Goal: Information Seeking & Learning: Learn about a topic

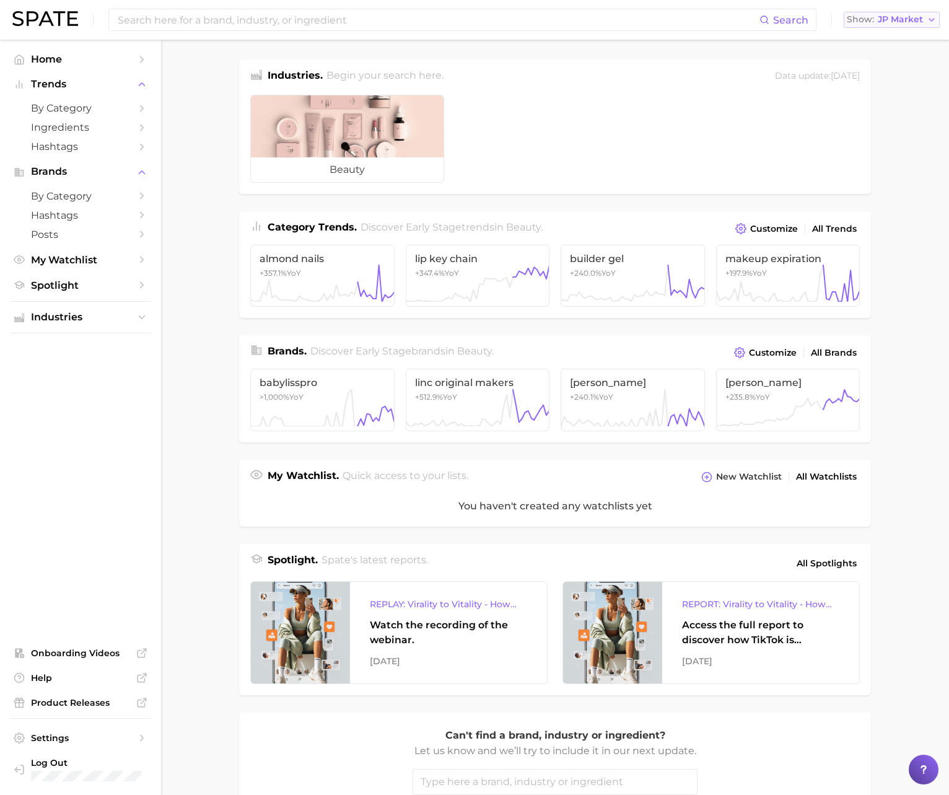
click at [887, 25] on button "Show JP Market" at bounding box center [892, 20] width 96 height 16
click at [893, 41] on span "[GEOGRAPHIC_DATA]" at bounding box center [898, 40] width 96 height 11
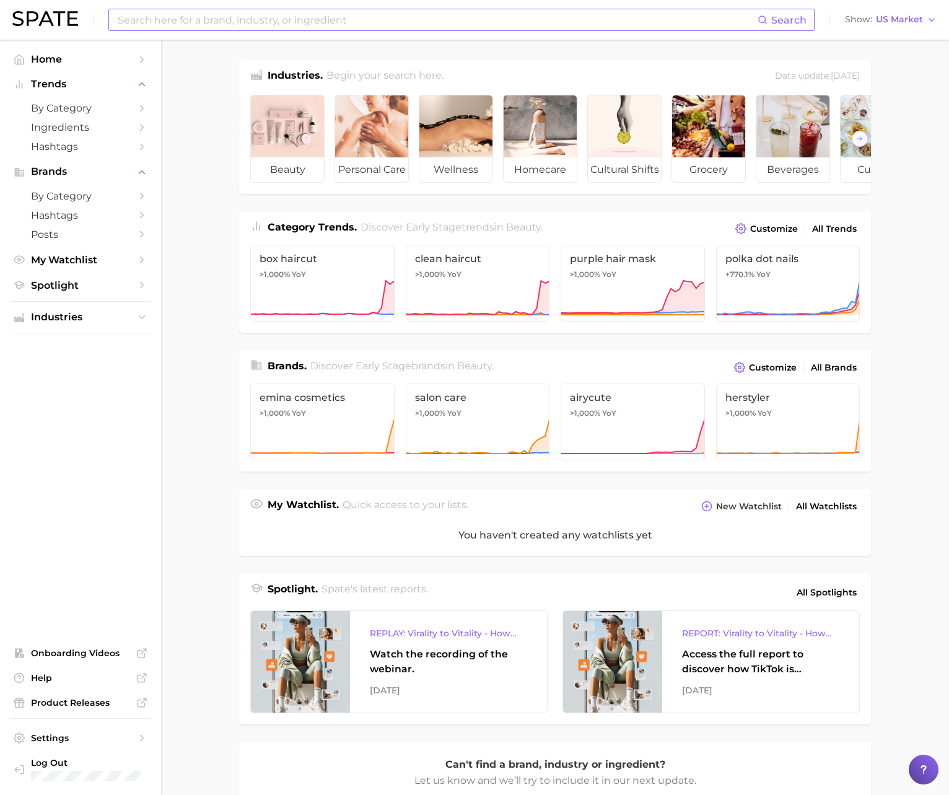
click at [248, 21] on input at bounding box center [437, 19] width 641 height 21
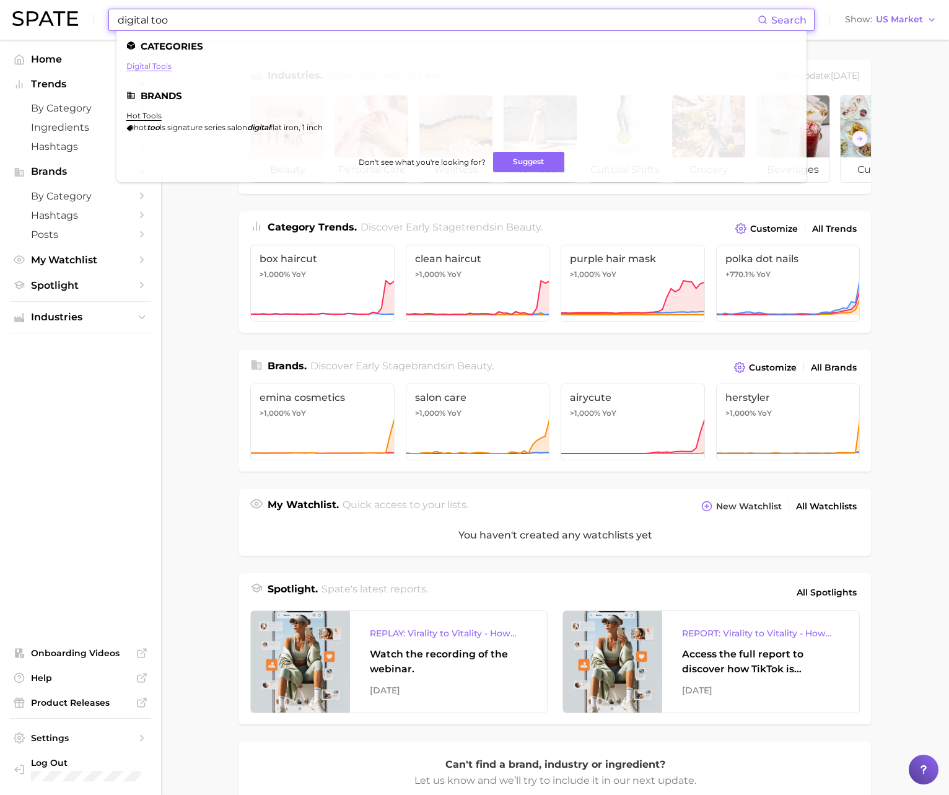
type input "digital too"
click at [158, 63] on link "digital tools" at bounding box center [148, 65] width 45 height 9
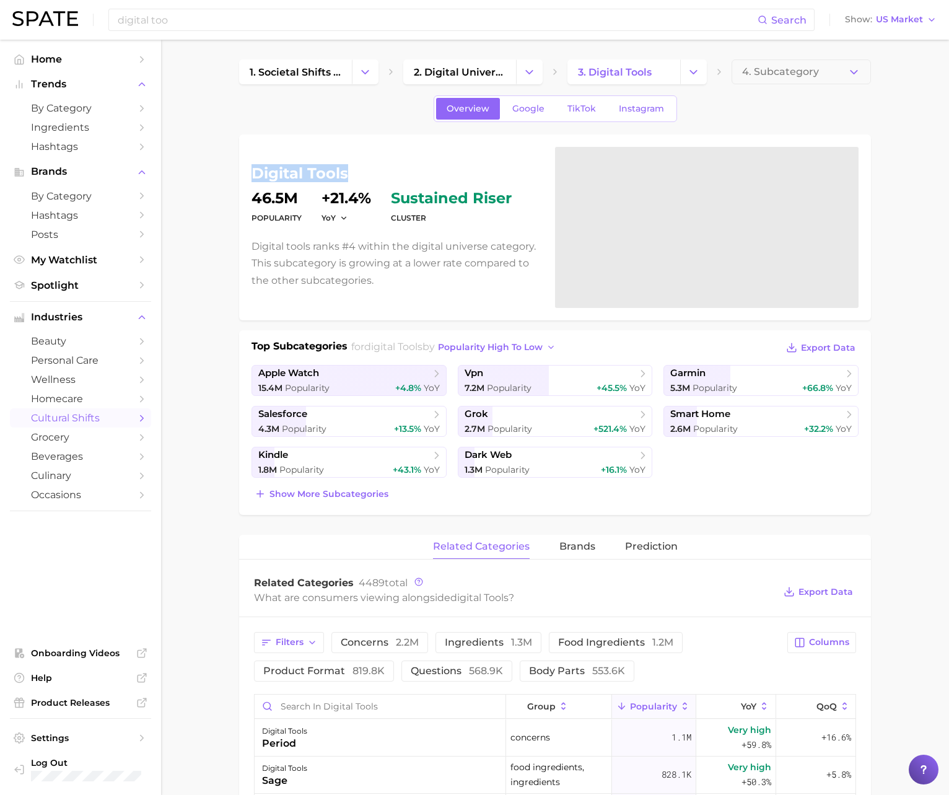
drag, startPoint x: 349, startPoint y: 171, endPoint x: 245, endPoint y: 172, distance: 103.5
click at [245, 172] on div "digital tools Popularity 46.5m YoY +21.4% cluster sustained riser Digital tools…" at bounding box center [555, 227] width 632 height 186
copy h1 "digital tools"
click at [367, 495] on span "Show more subcategories" at bounding box center [329, 494] width 119 height 11
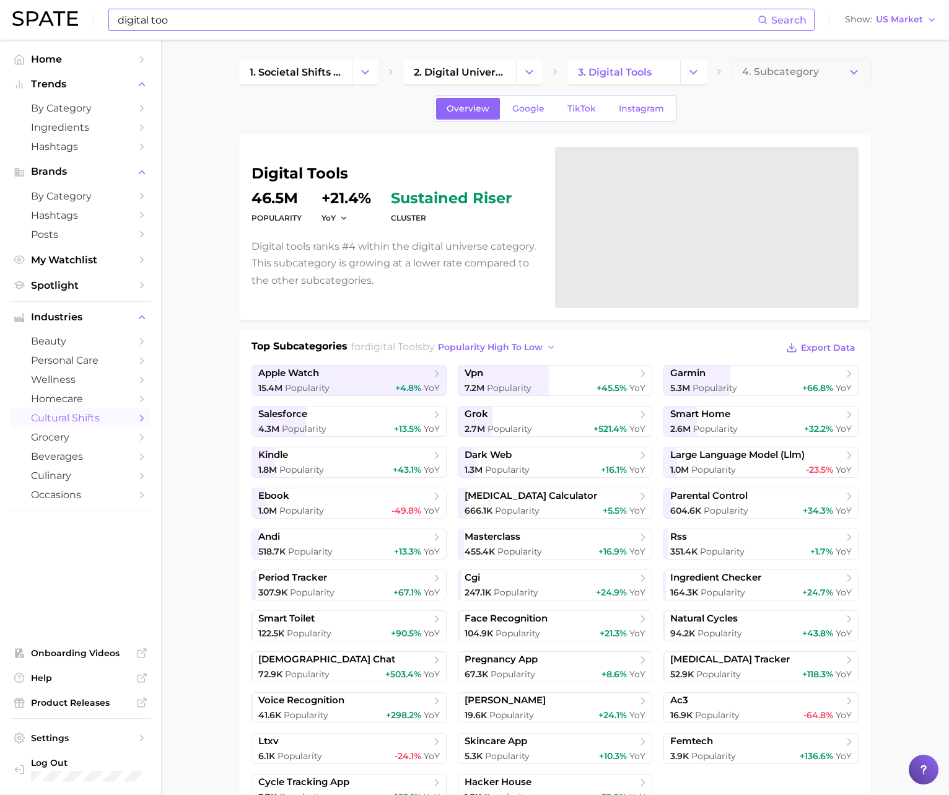
click at [369, 20] on input "digital too" at bounding box center [437, 19] width 641 height 21
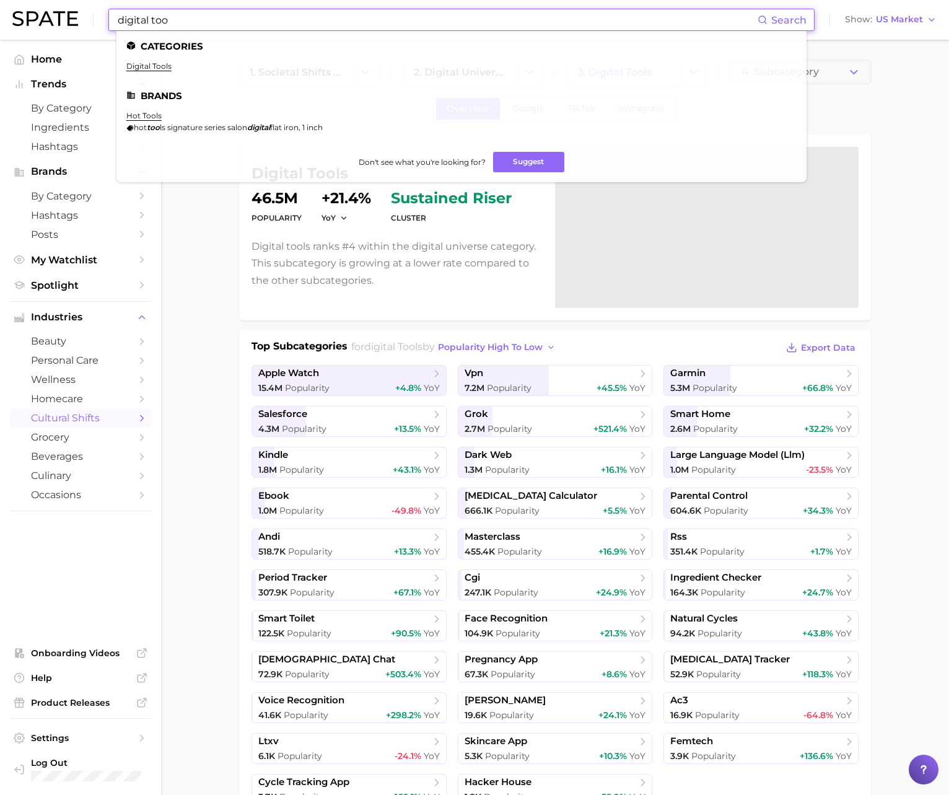
drag, startPoint x: 319, startPoint y: 19, endPoint x: 71, endPoint y: 11, distance: 248.7
click at [65, 11] on div "digital too Search Categories digital tools Brands hot tools hot too ls signatu…" at bounding box center [474, 20] width 925 height 40
paste input "on the g"
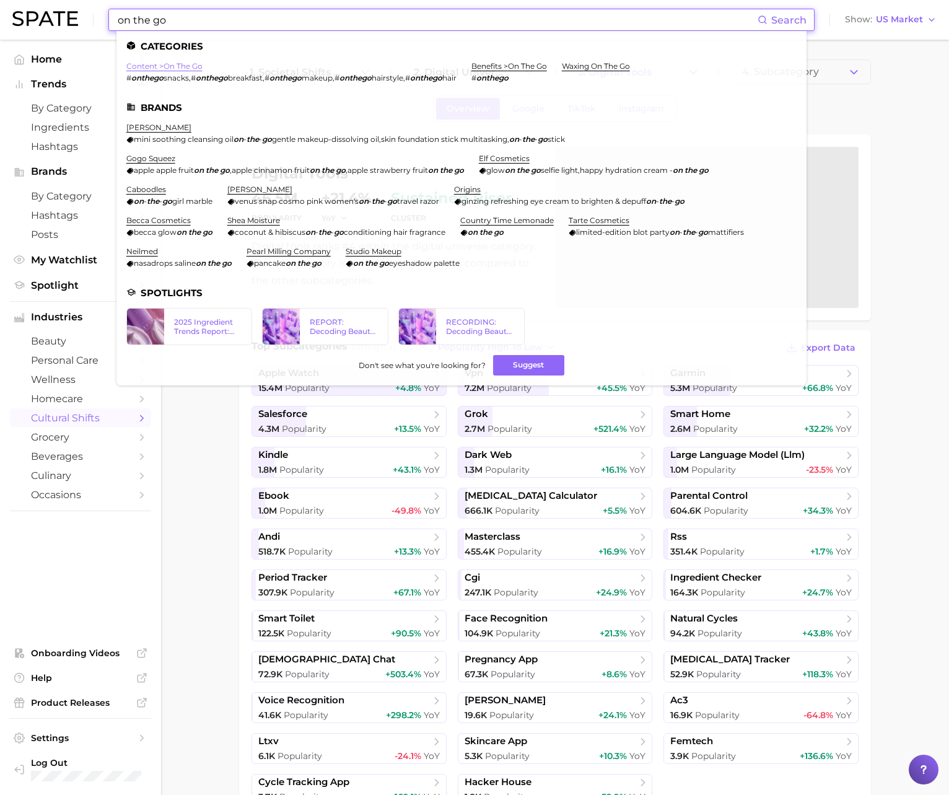
type input "on the go"
click at [177, 69] on link "content > on the go" at bounding box center [164, 65] width 76 height 9
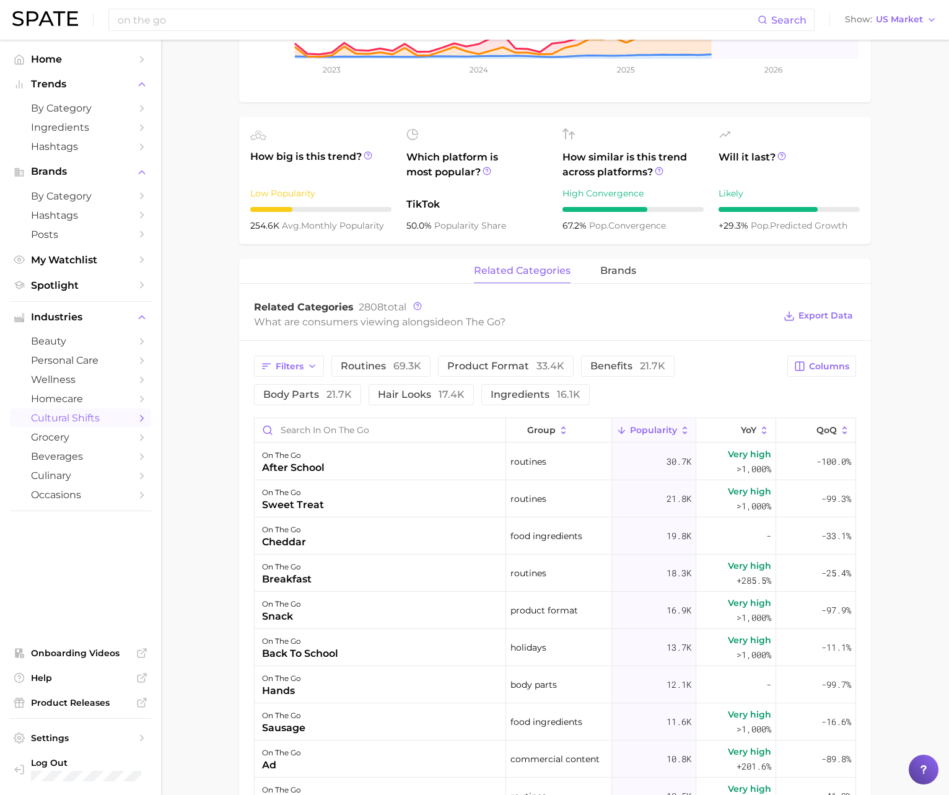
scroll to position [374, 0]
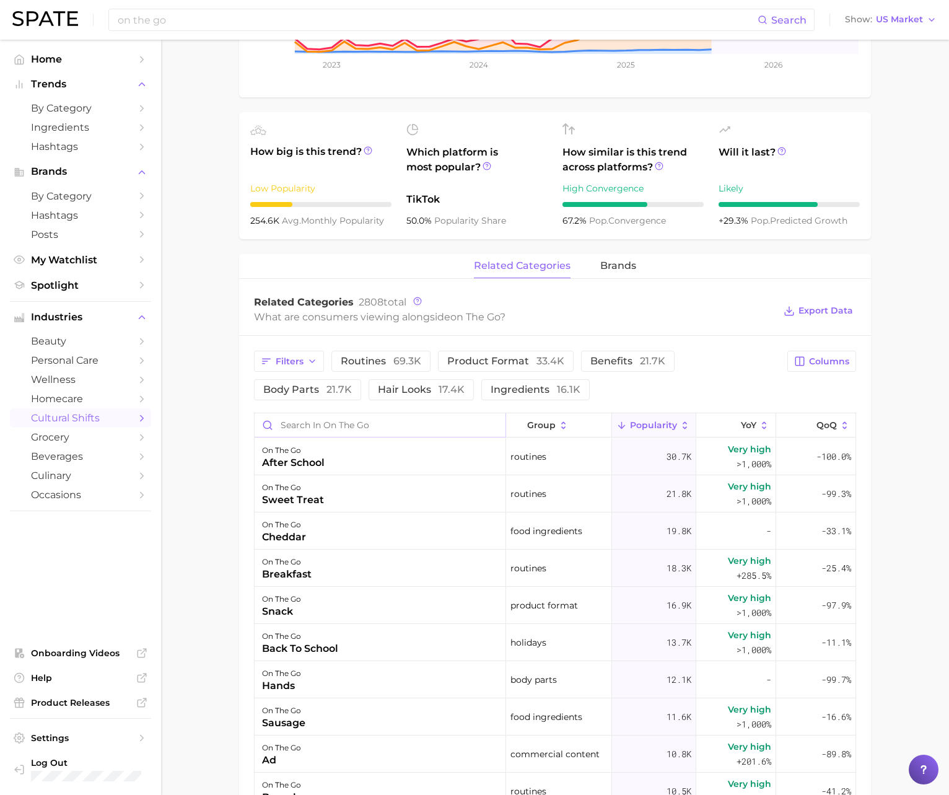
click at [309, 424] on input "Search in on the go" at bounding box center [380, 425] width 251 height 24
type input "skincare"
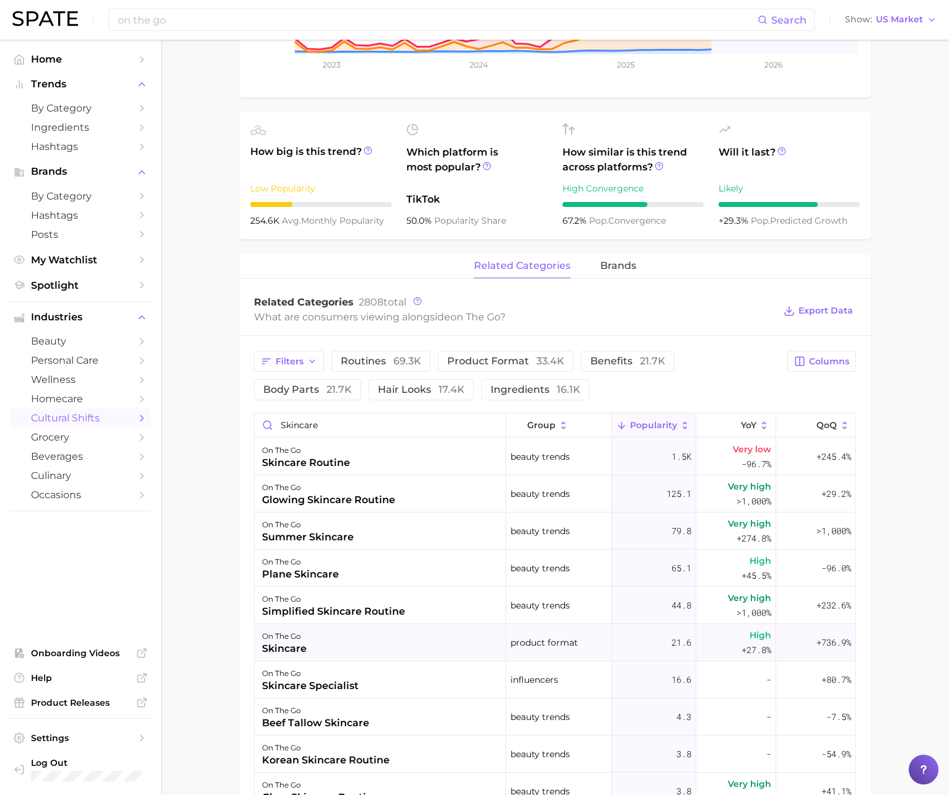
click at [324, 646] on div "on the go skincare" at bounding box center [381, 642] width 252 height 37
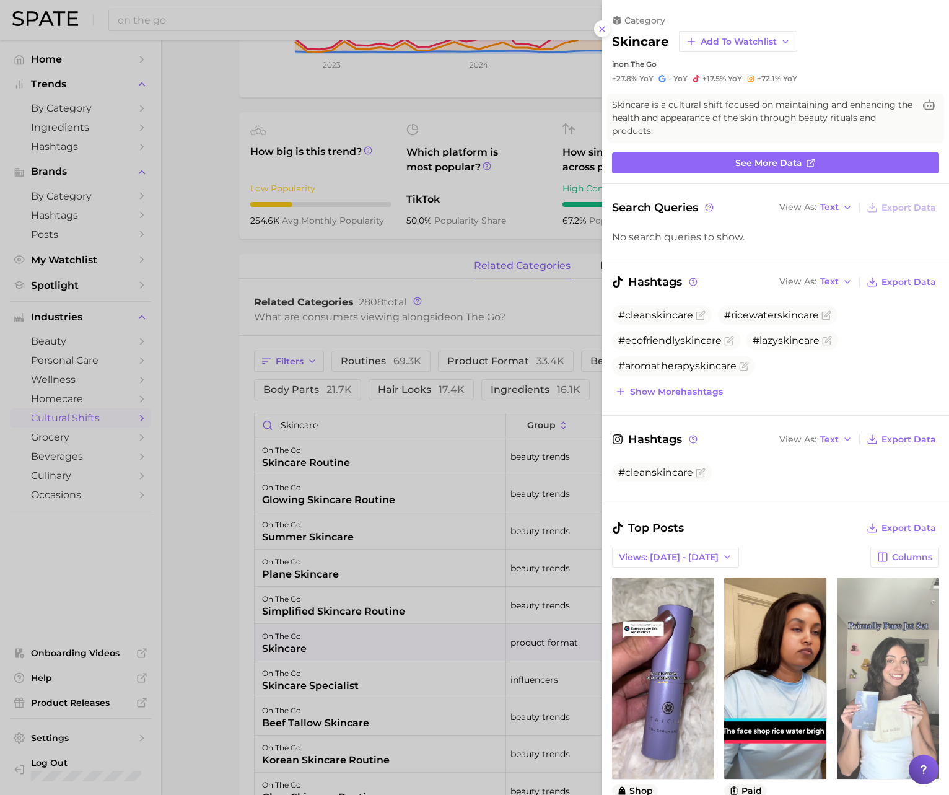
scroll to position [0, 0]
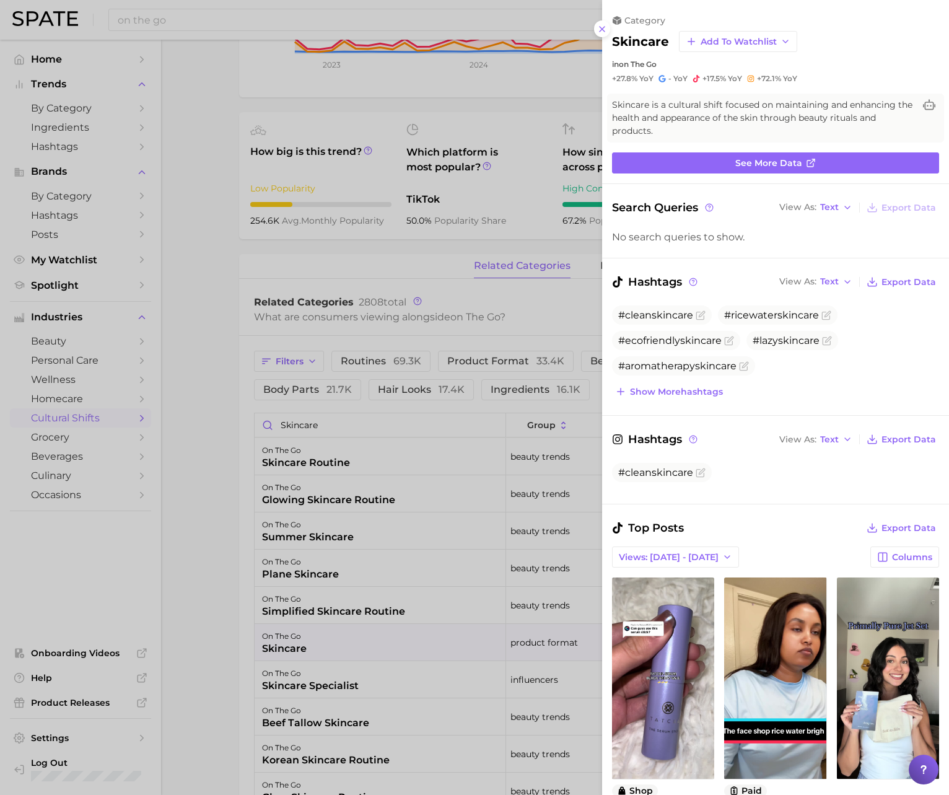
click at [545, 320] on div at bounding box center [474, 397] width 949 height 795
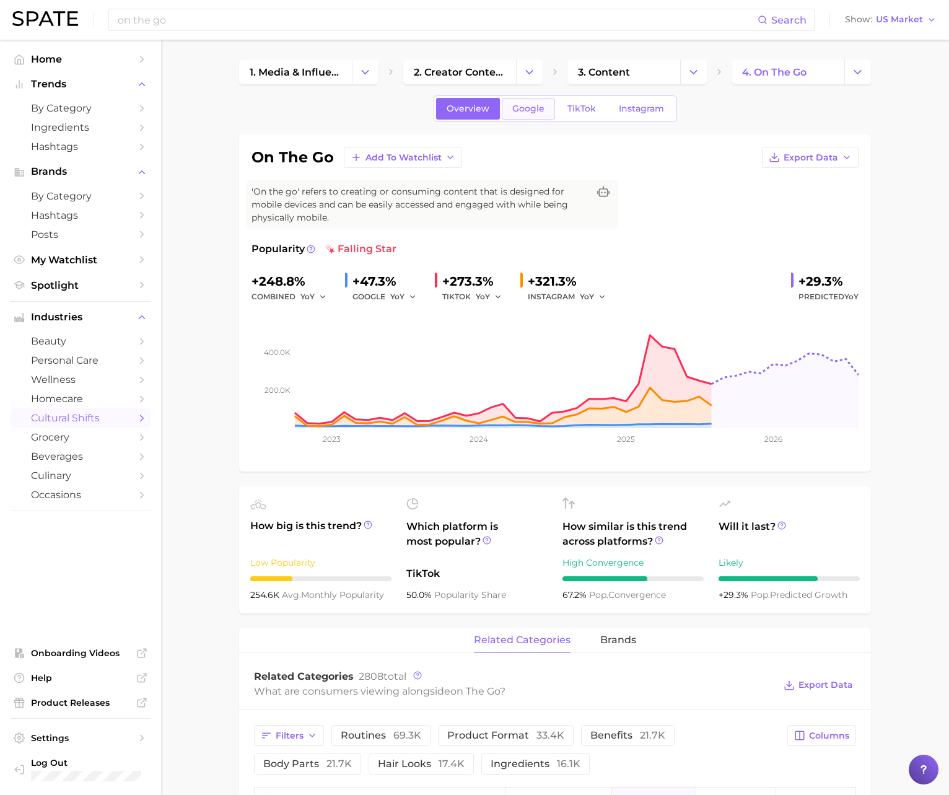
click at [535, 107] on span "Google" at bounding box center [529, 108] width 32 height 11
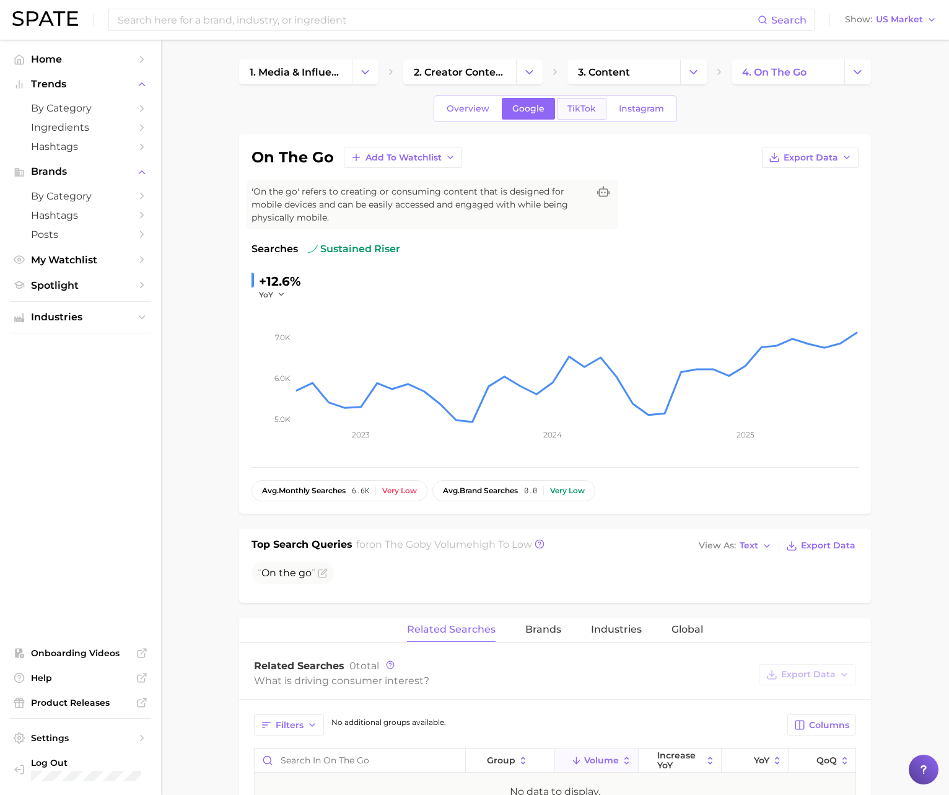
click at [587, 111] on span "TikTok" at bounding box center [582, 108] width 29 height 11
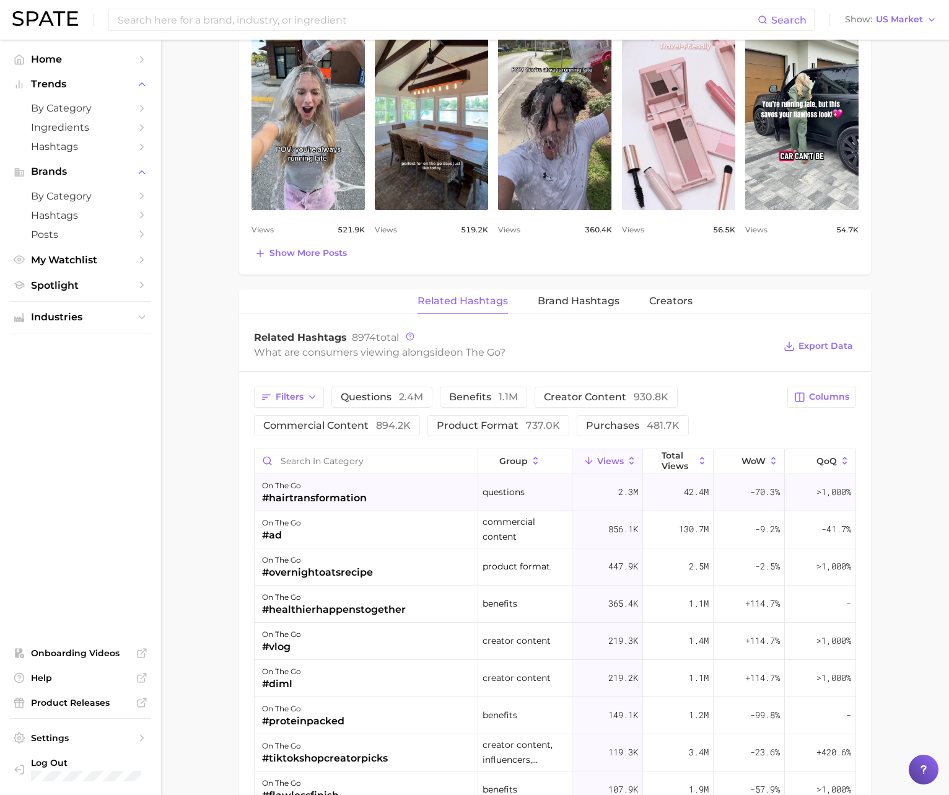
scroll to position [749, 0]
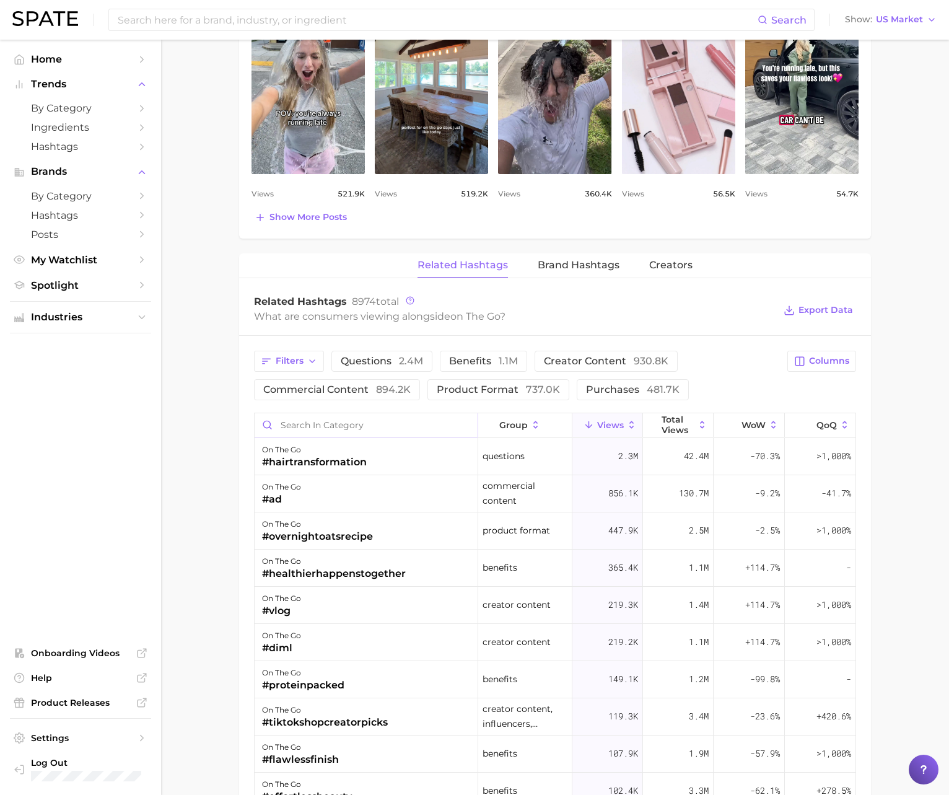
click at [395, 429] on input "Search in category" at bounding box center [366, 425] width 223 height 24
type input "skincare"
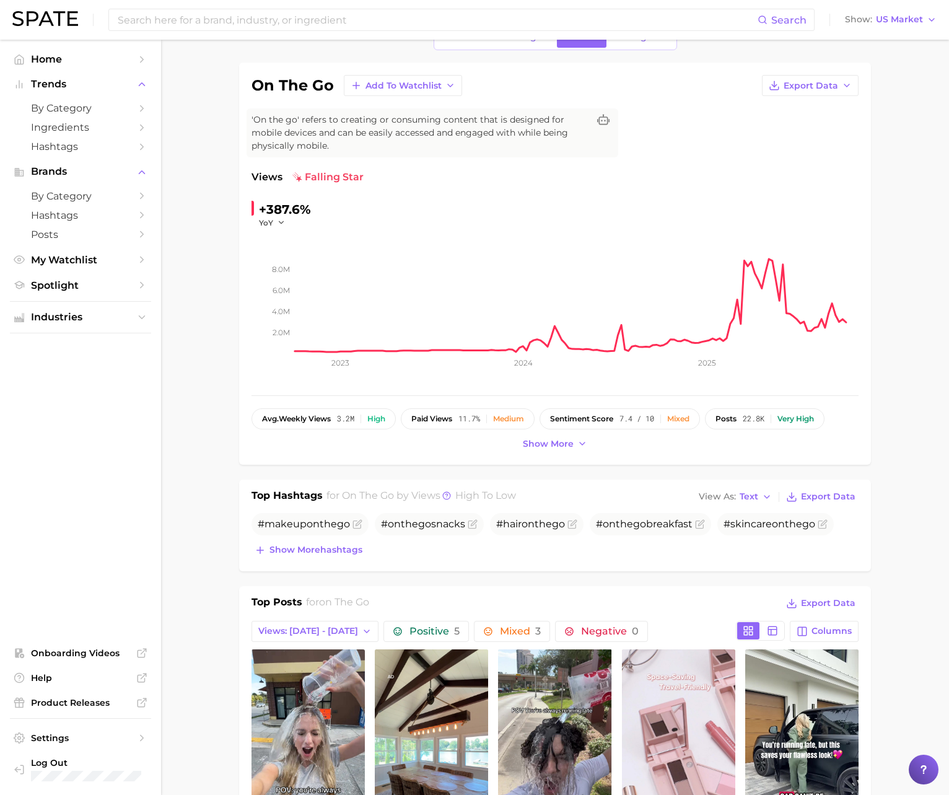
scroll to position [0, 0]
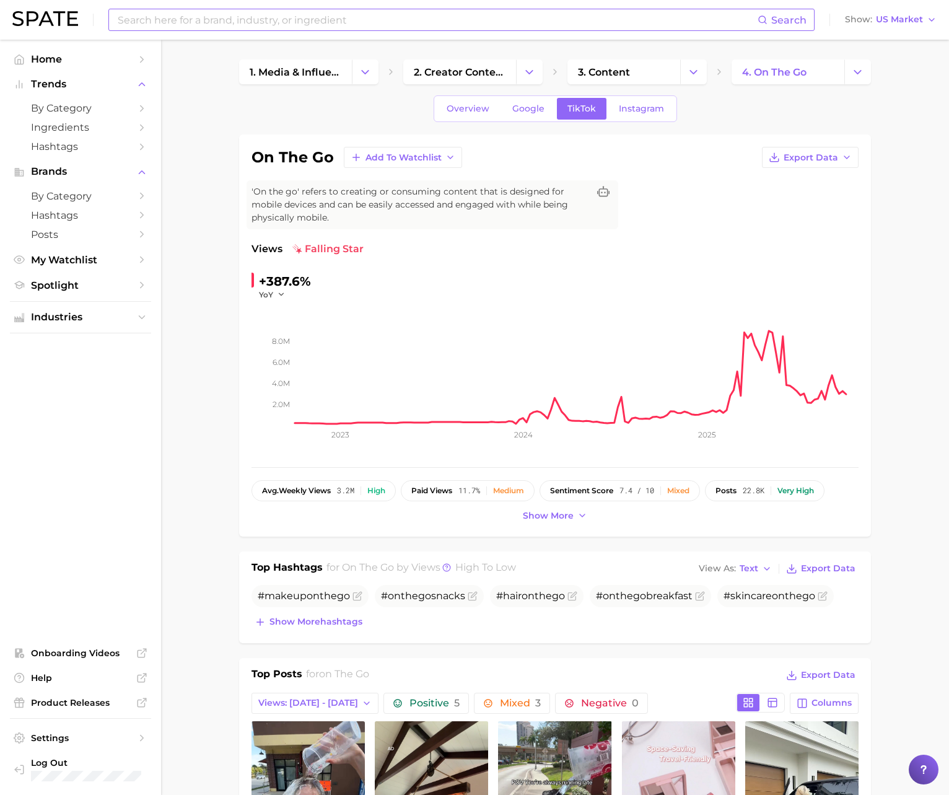
drag, startPoint x: 126, startPoint y: 25, endPoint x: 150, endPoint y: 24, distance: 23.6
click at [129, 25] on input at bounding box center [437, 19] width 641 height 21
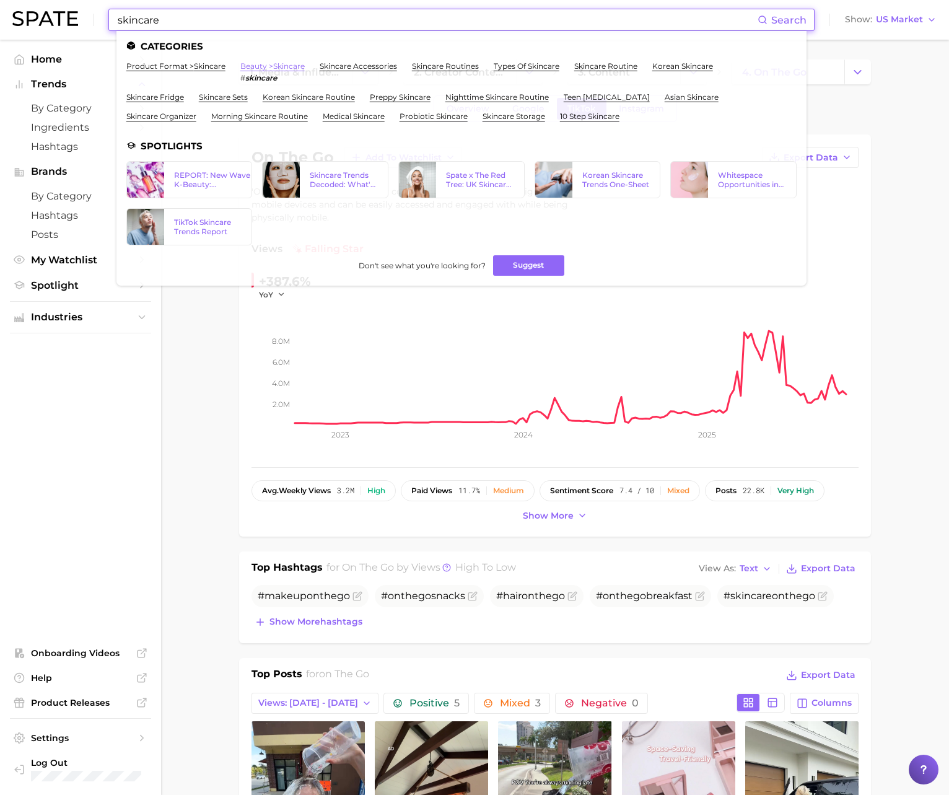
type input "skincare"
click at [255, 67] on link "beauty > skincare" at bounding box center [272, 65] width 64 height 9
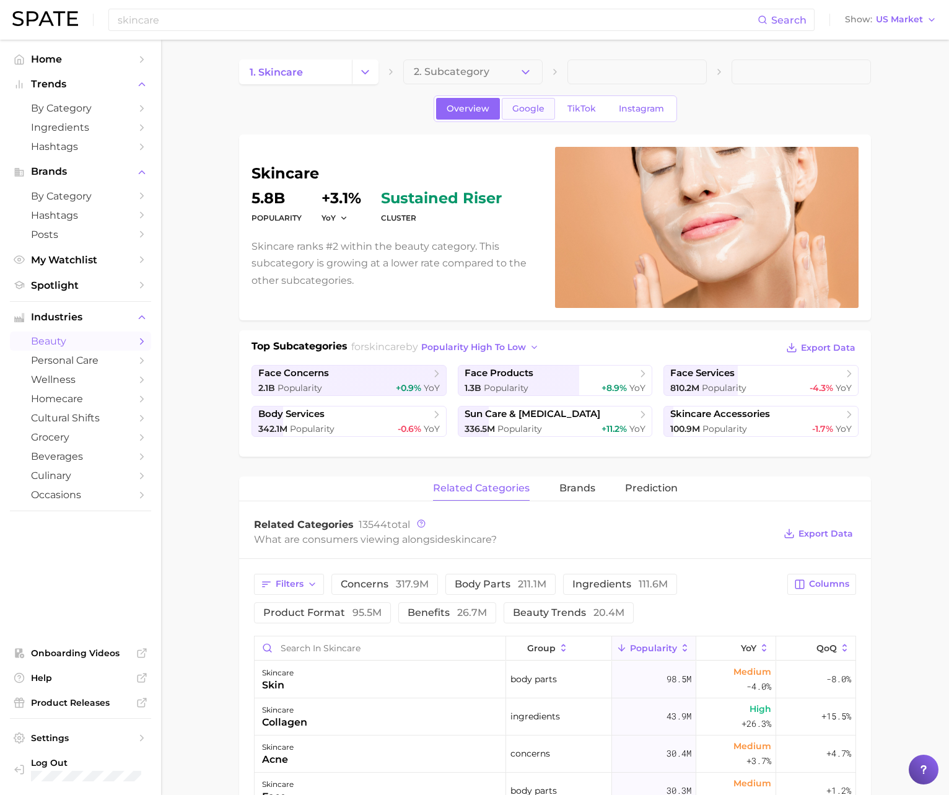
click at [524, 103] on span "Google" at bounding box center [529, 108] width 32 height 11
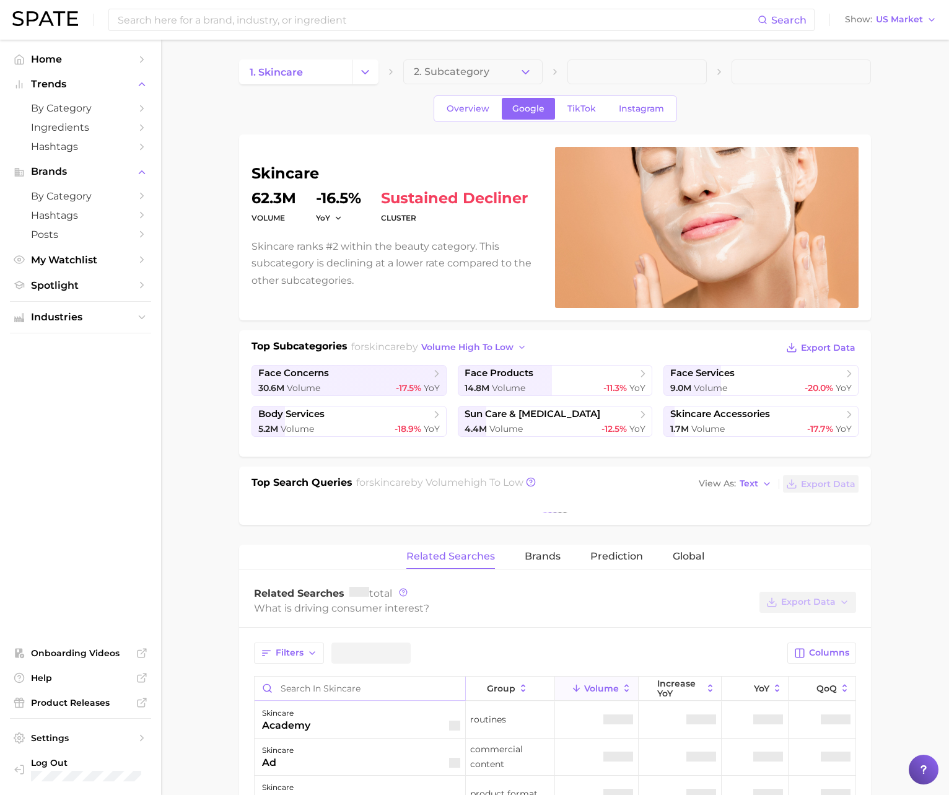
click at [309, 682] on input "Search in skincare" at bounding box center [360, 689] width 211 height 24
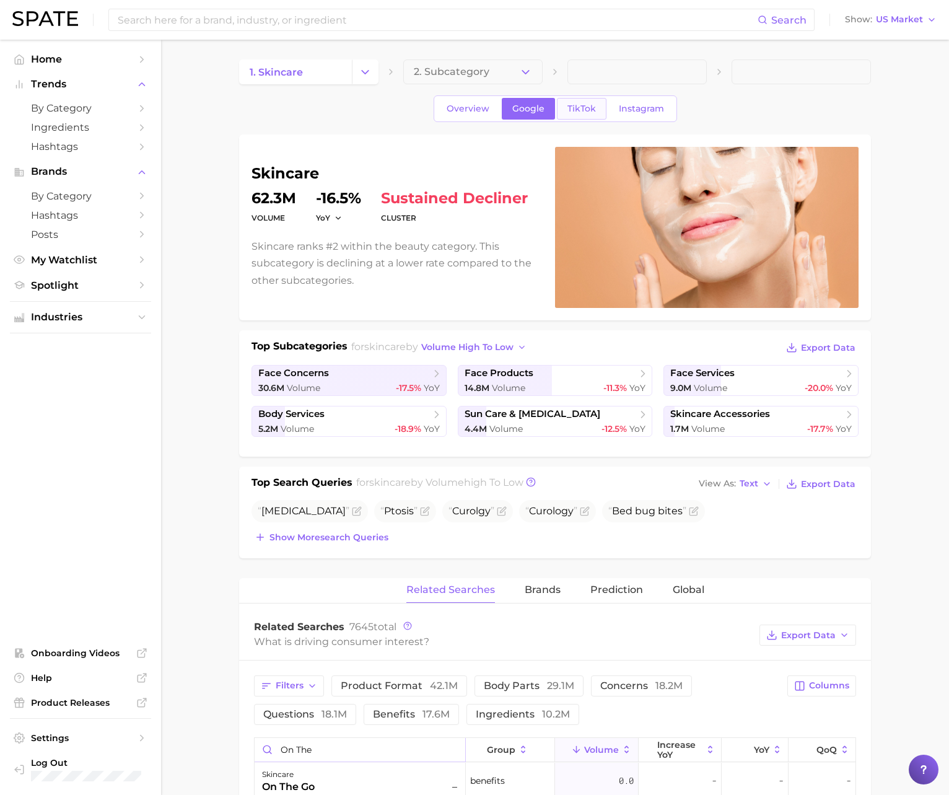
type input "on the"
click at [581, 114] on link "TikTok" at bounding box center [582, 109] width 50 height 22
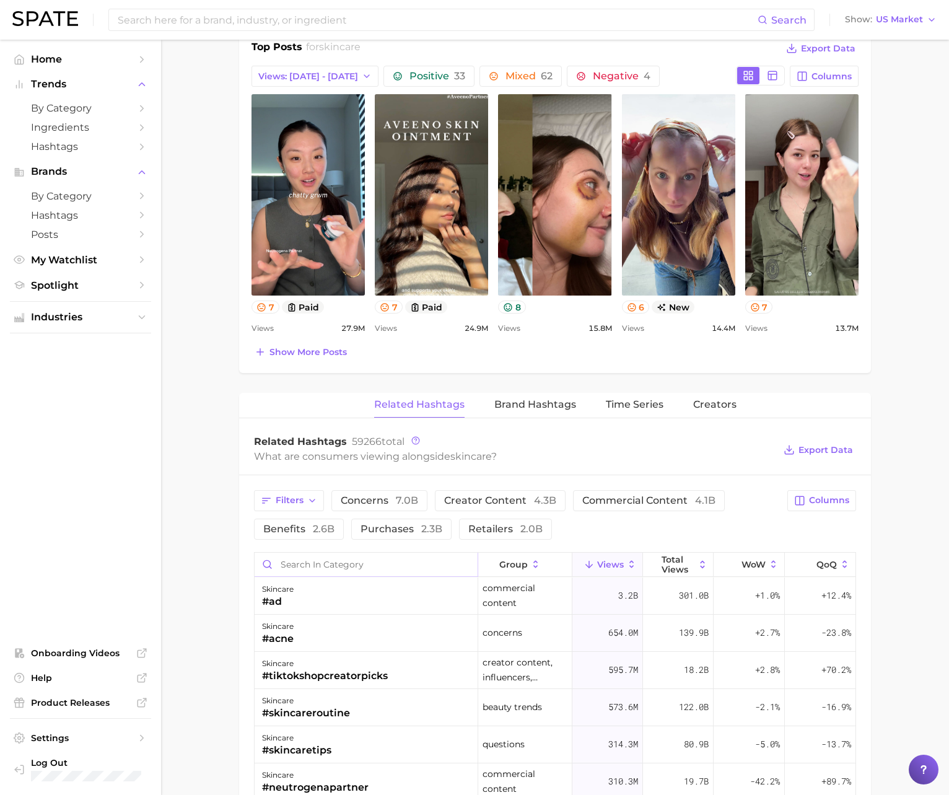
scroll to position [548, 0]
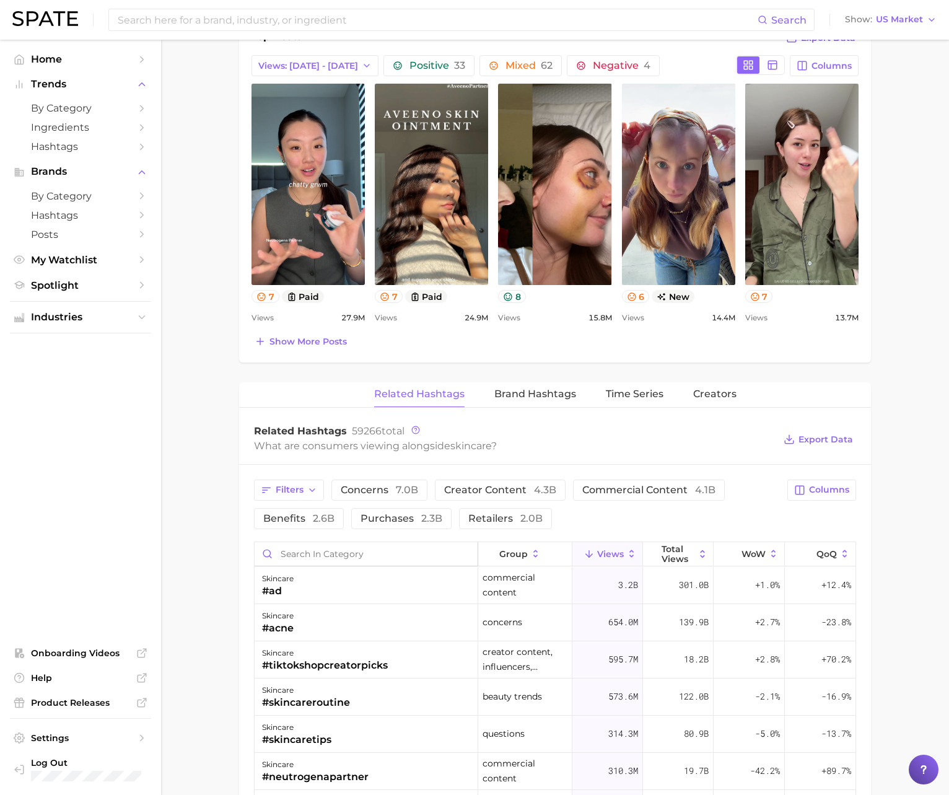
click at [315, 561] on input "Search in category" at bounding box center [366, 554] width 223 height 24
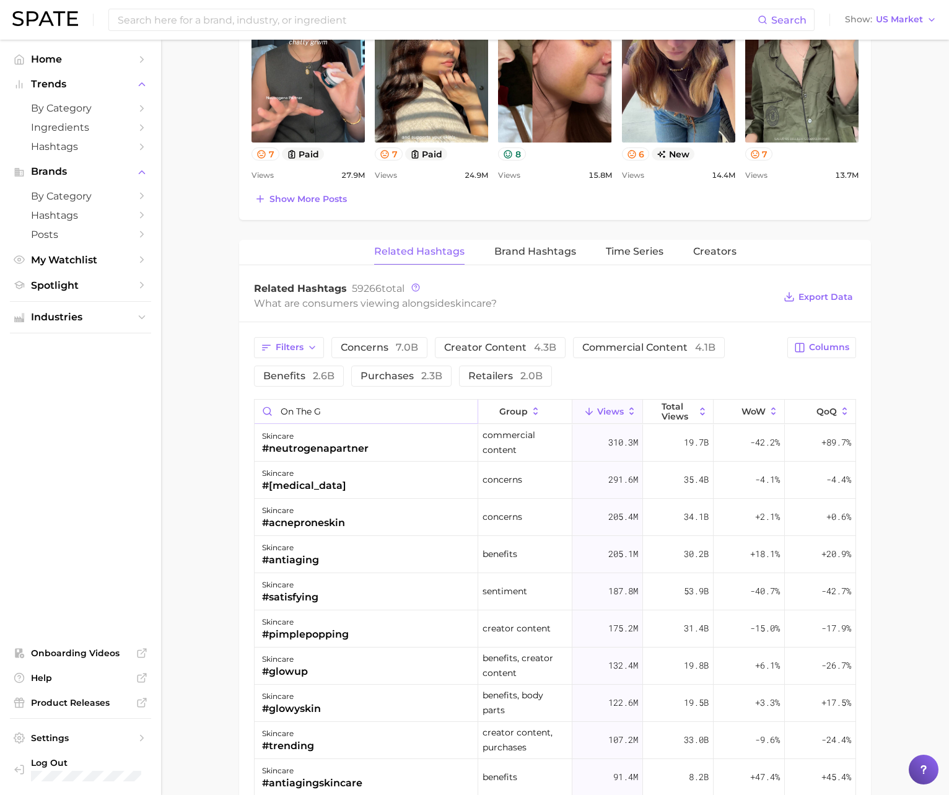
scroll to position [694, 0]
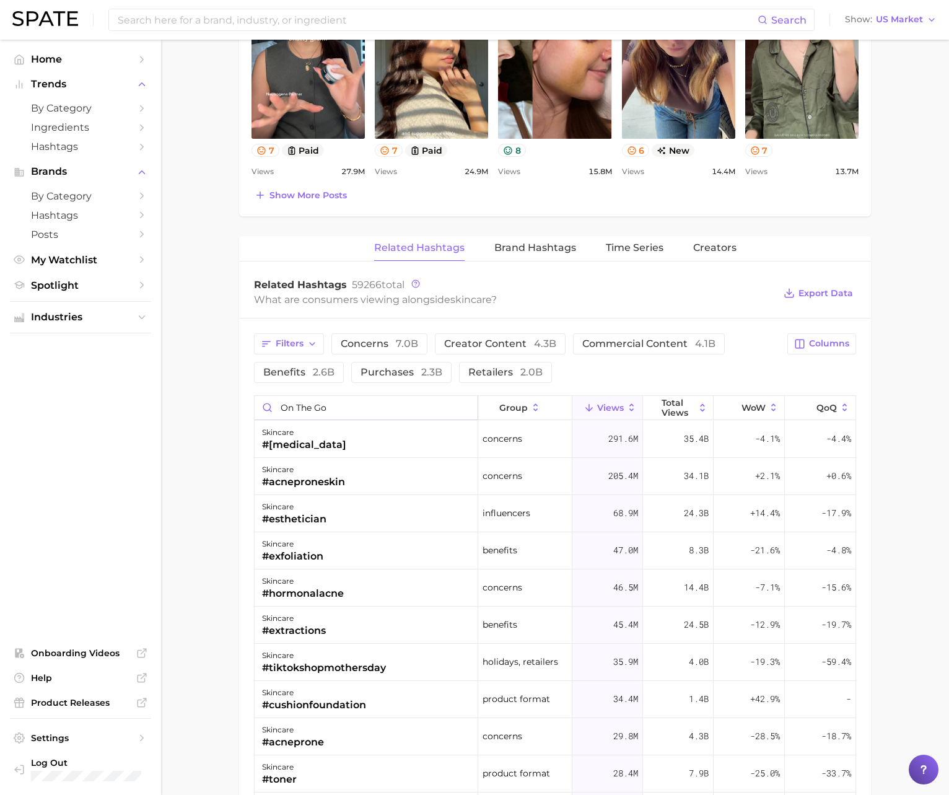
click at [297, 412] on input "on the go" at bounding box center [366, 408] width 223 height 24
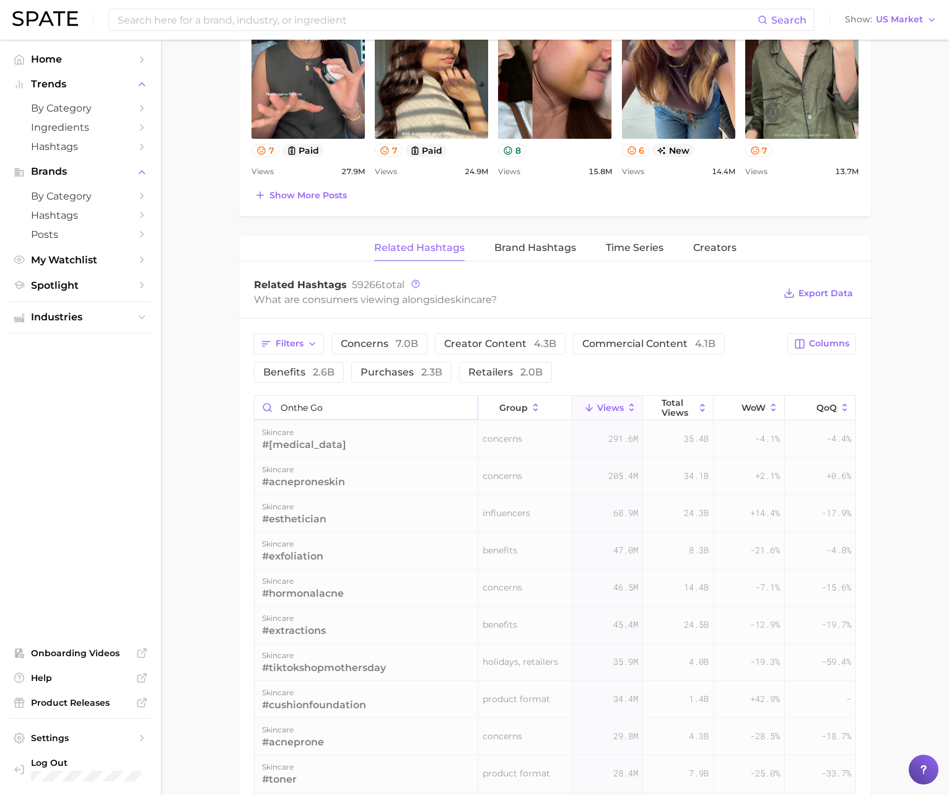
click at [310, 407] on input "onthe go" at bounding box center [366, 408] width 223 height 24
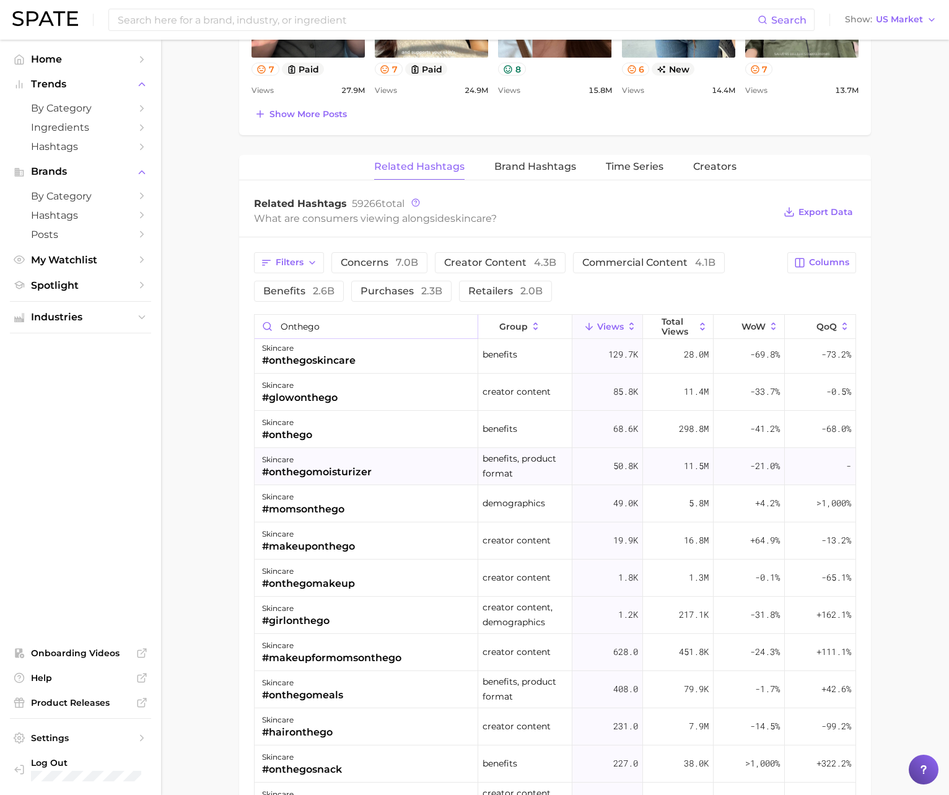
scroll to position [76, 0]
type input "onthego"
click at [321, 431] on div "skincare #onthego" at bounding box center [367, 431] width 224 height 37
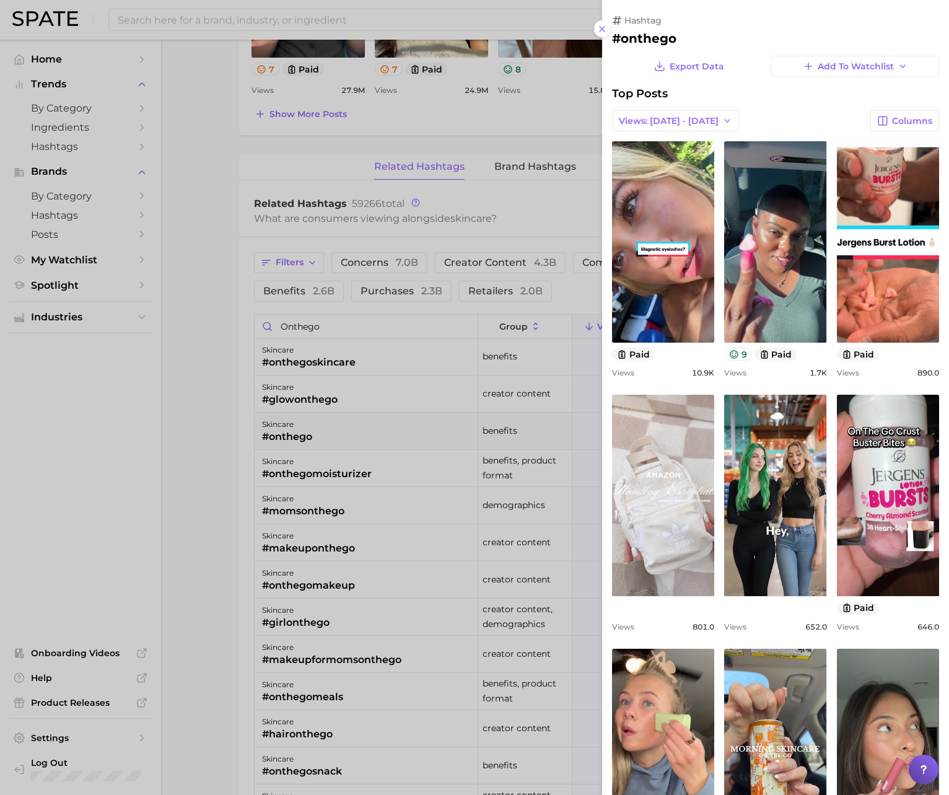
scroll to position [0, 0]
